Goal: Transaction & Acquisition: Download file/media

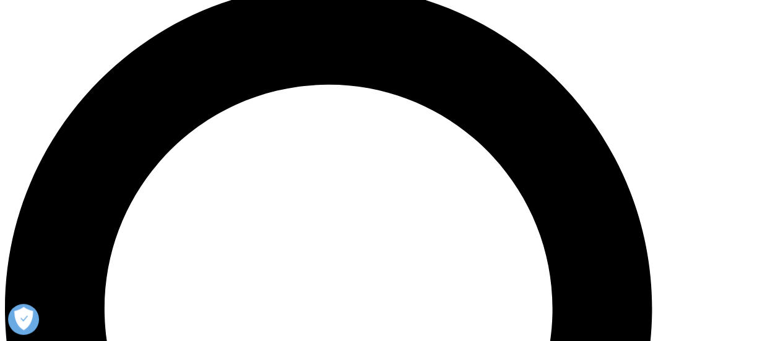
scroll to position [783, 0]
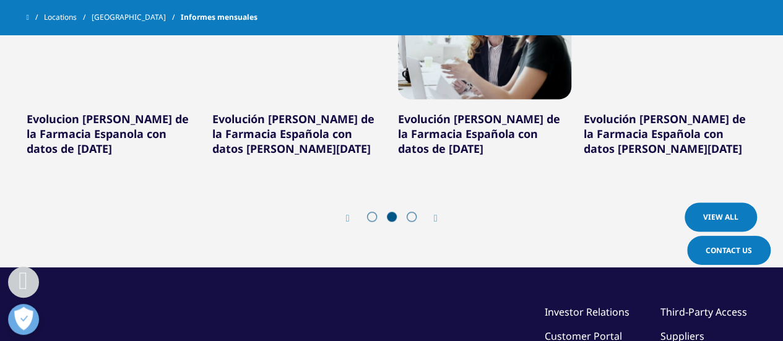
click at [437, 220] on icon "Next slide" at bounding box center [436, 218] width 4 height 10
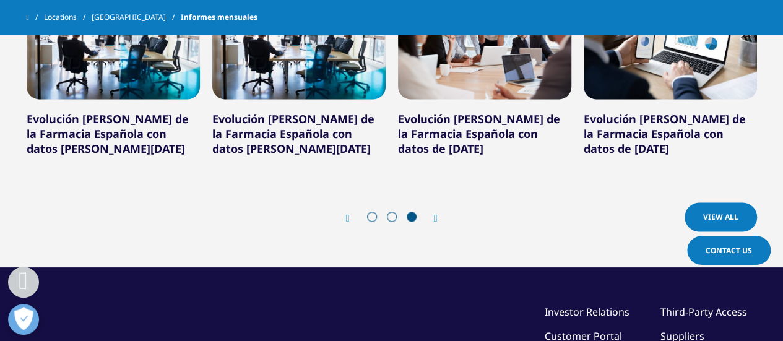
click at [437, 220] on icon "Next slide" at bounding box center [436, 218] width 4 height 10
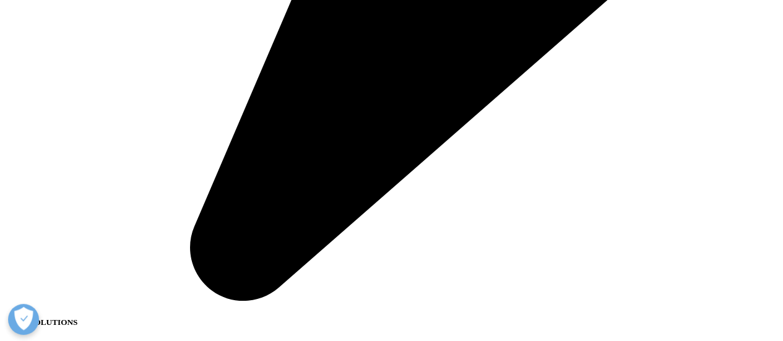
scroll to position [1772, 0]
